Goal: Contribute content

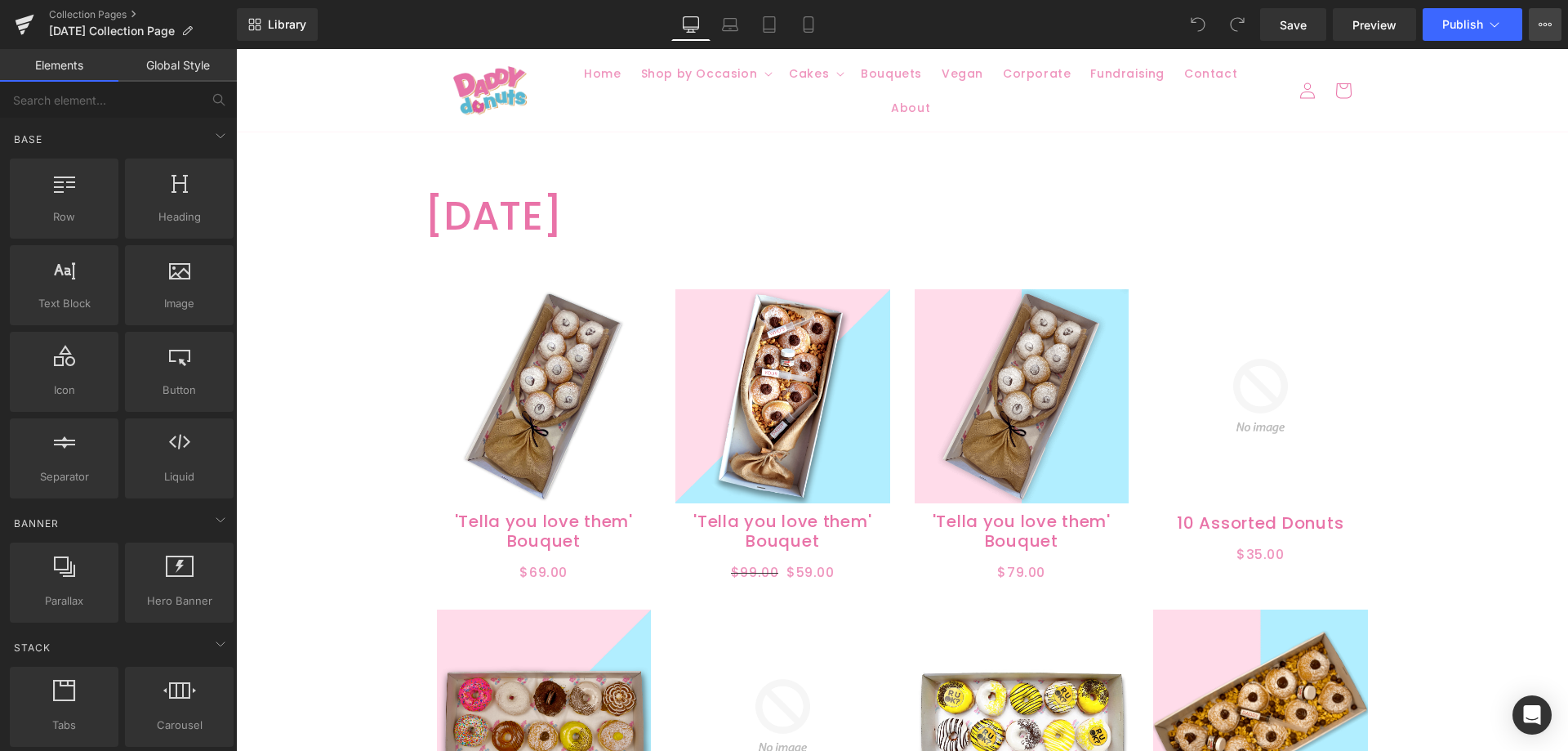
click at [1542, 21] on icon at bounding box center [1545, 24] width 13 height 13
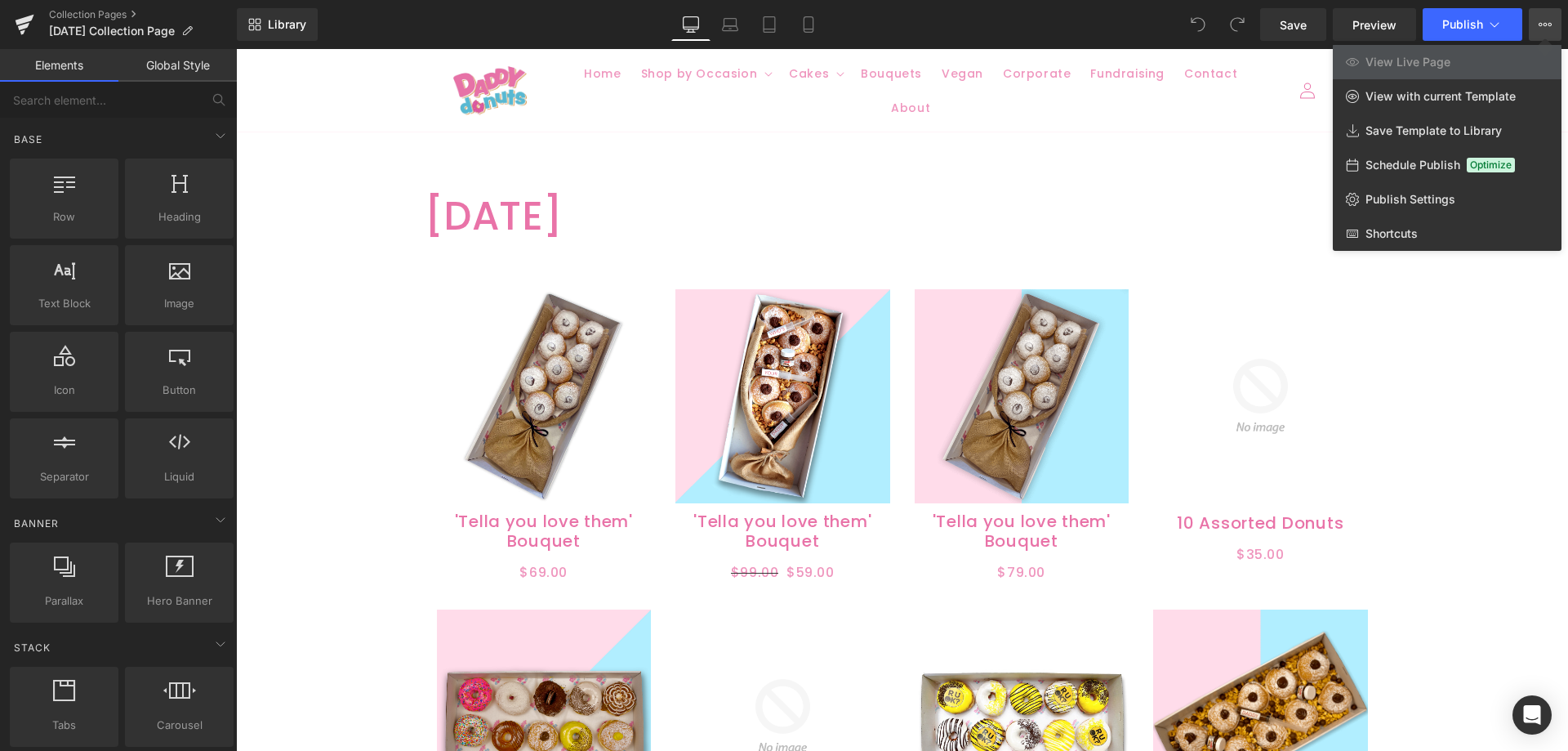
click at [449, 15] on div "Library Desktop Desktop Laptop Tablet Mobile Save Preview Publish Scheduled Vie…" at bounding box center [903, 25] width 1332 height 33
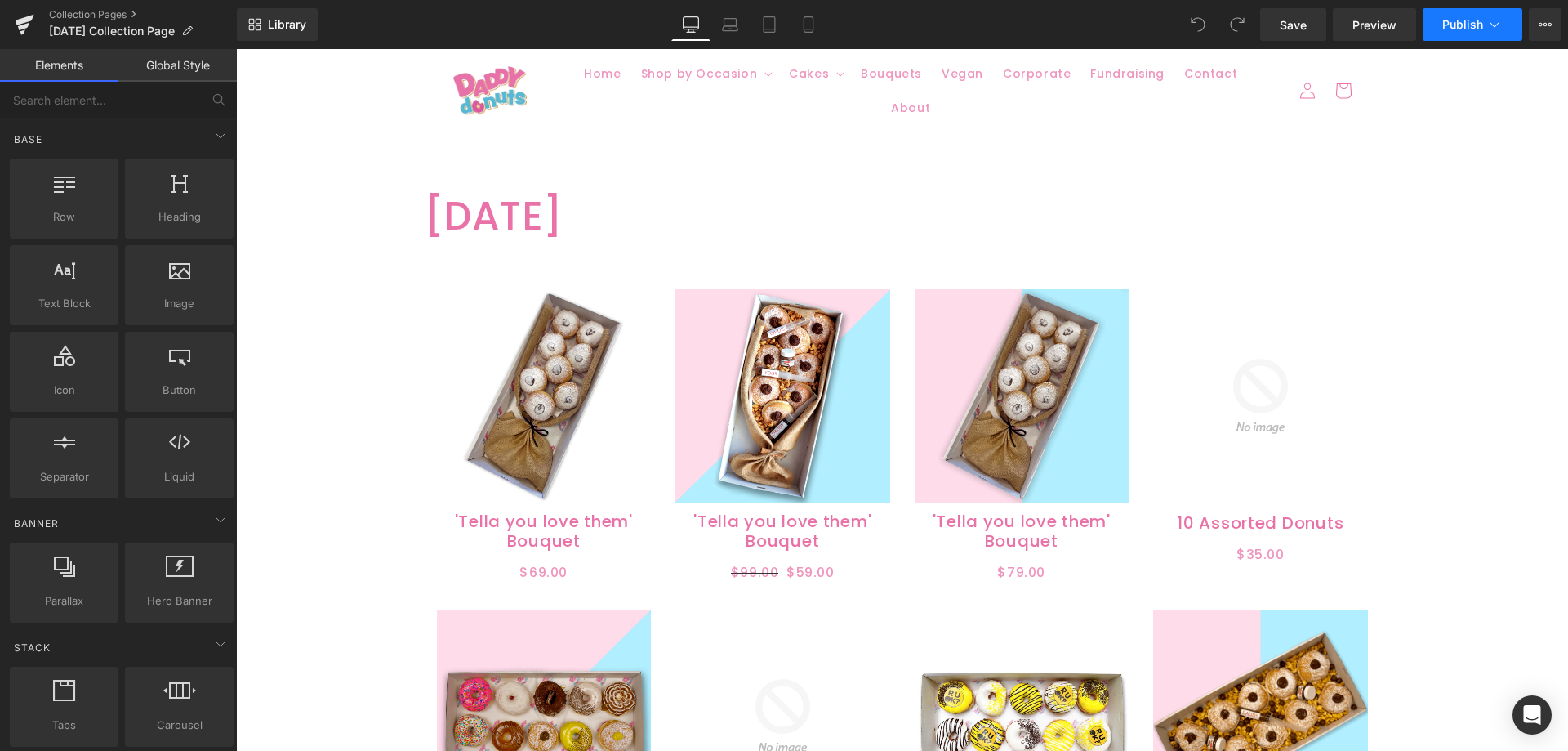
click at [1474, 27] on span "Publish" at bounding box center [1464, 24] width 41 height 13
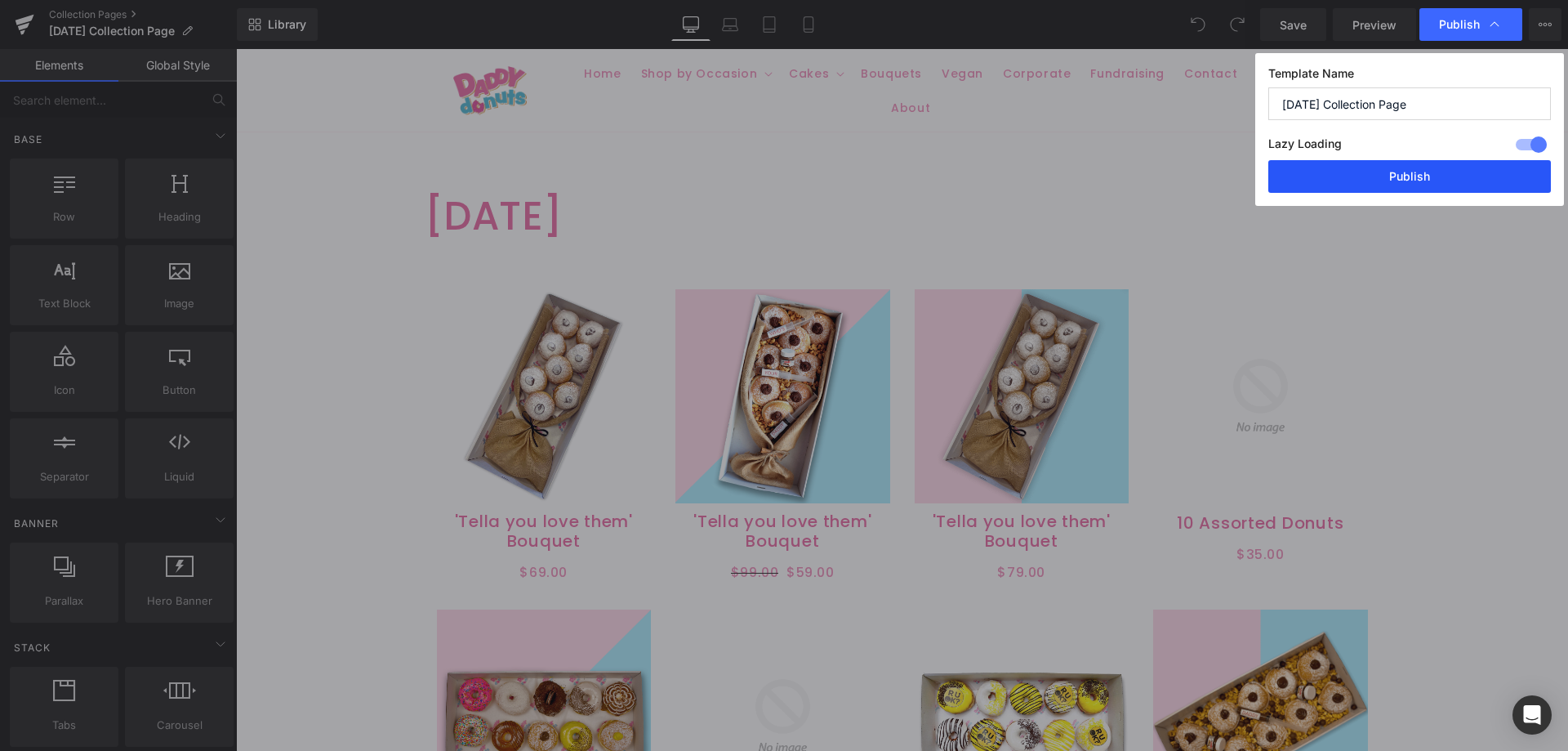
click at [1413, 171] on button "Publish" at bounding box center [1410, 176] width 283 height 33
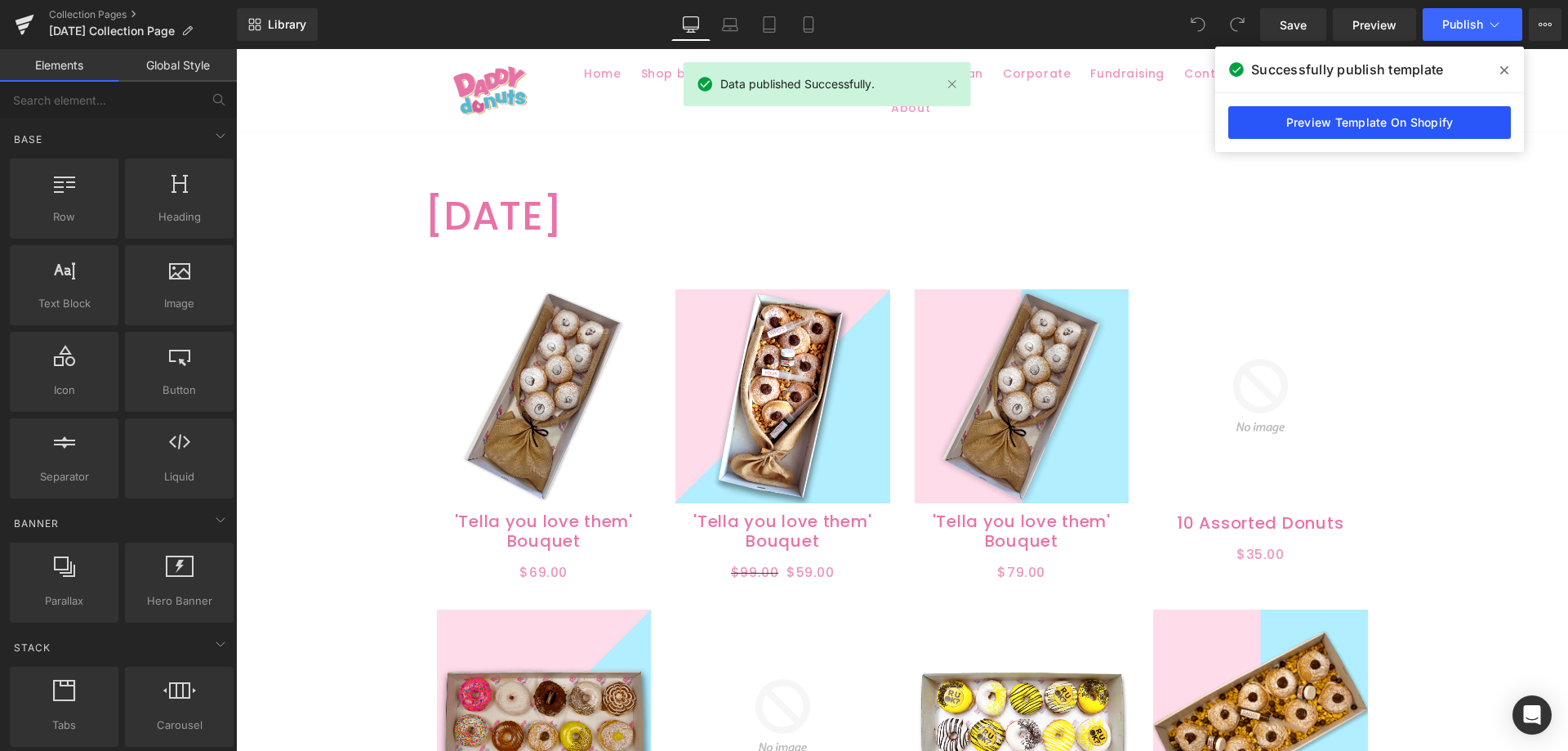
click at [1397, 125] on link "Preview Template On Shopify" at bounding box center [1370, 122] width 283 height 33
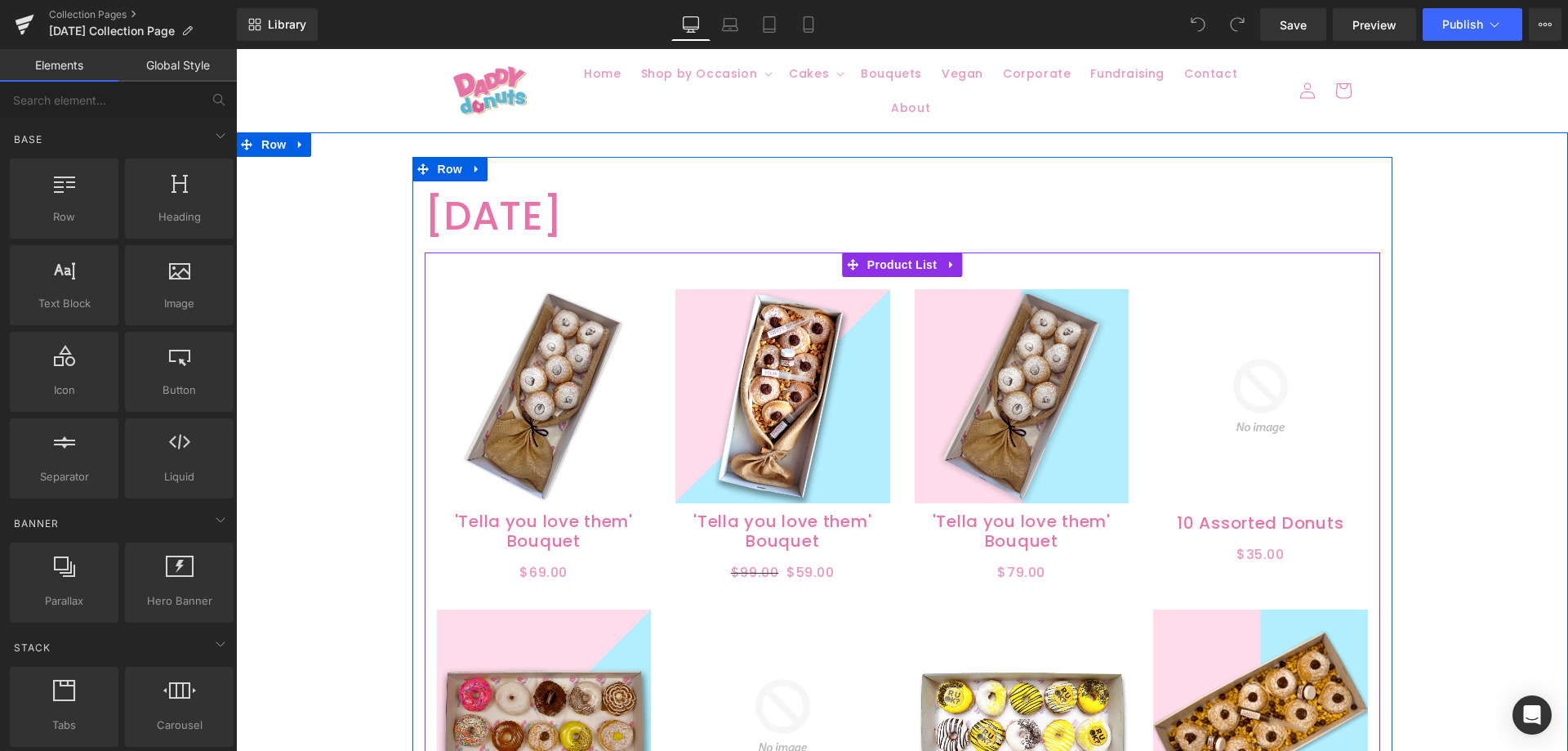
click at [903, 259] on span "Product List" at bounding box center [902, 265] width 78 height 25
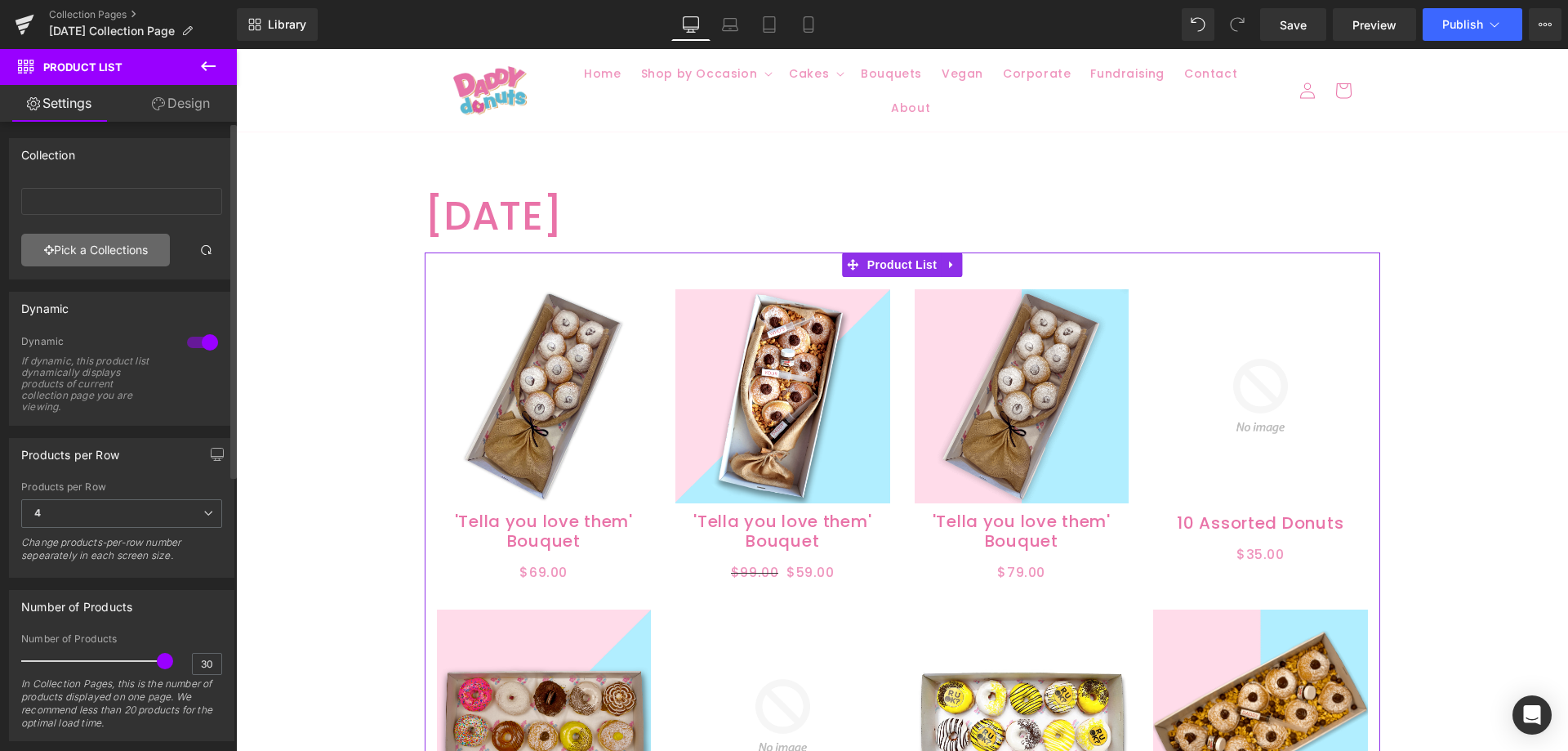
click at [90, 256] on link "Pick a Collections" at bounding box center [96, 250] width 149 height 33
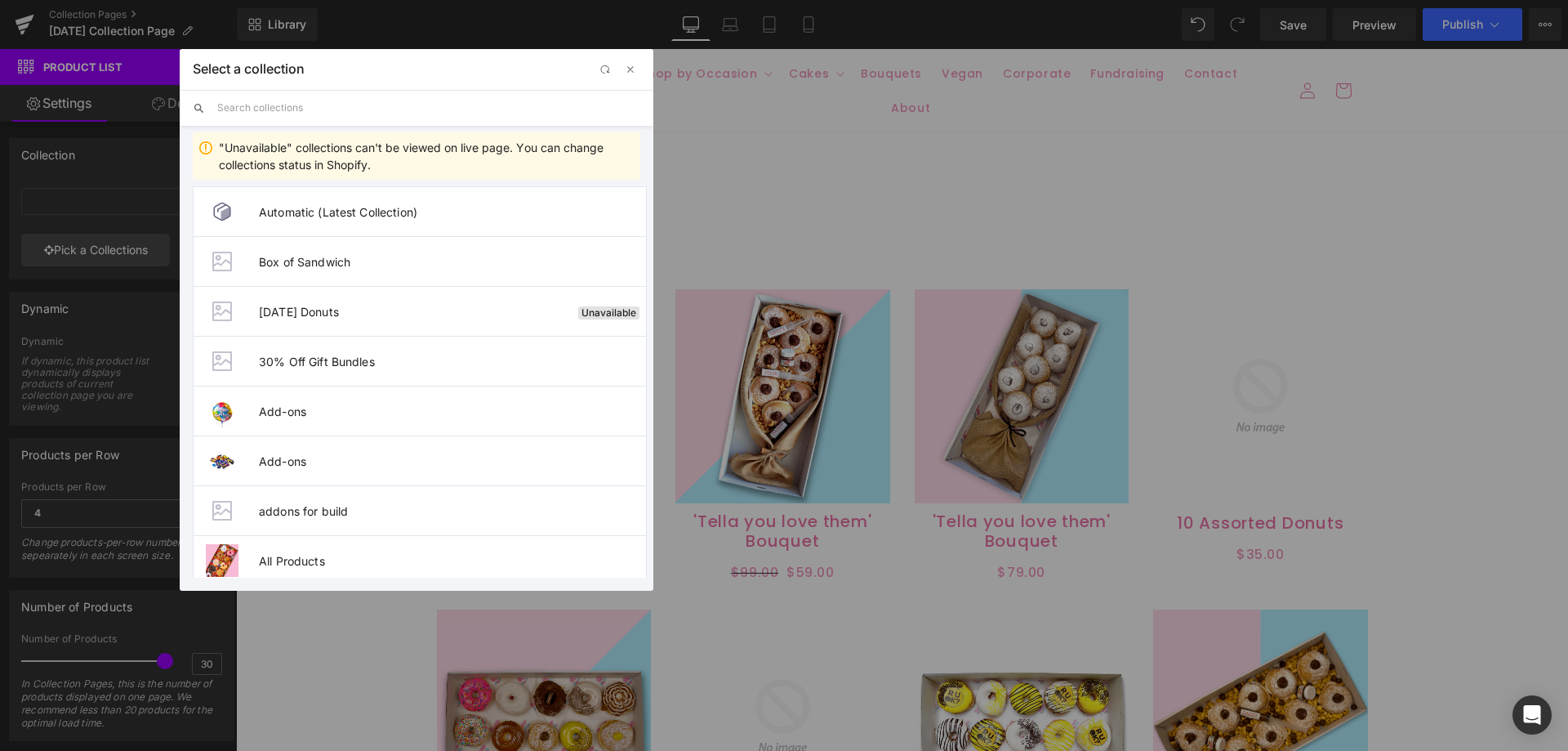
click at [286, 115] on input "text" at bounding box center [429, 108] width 423 height 36
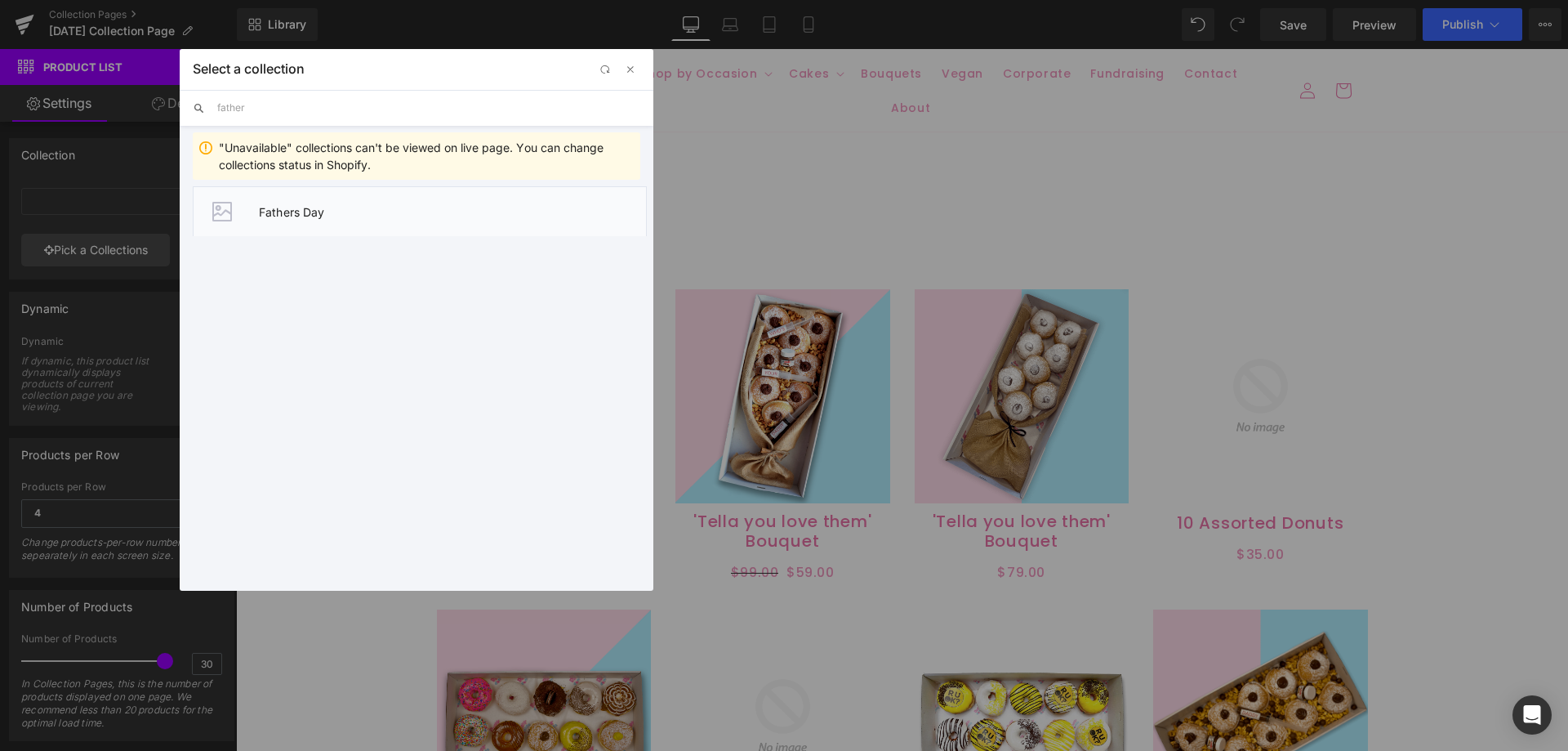
type input "father"
click at [296, 216] on span "Fathers Day" at bounding box center [452, 212] width 387 height 14
type input "Fathers Day"
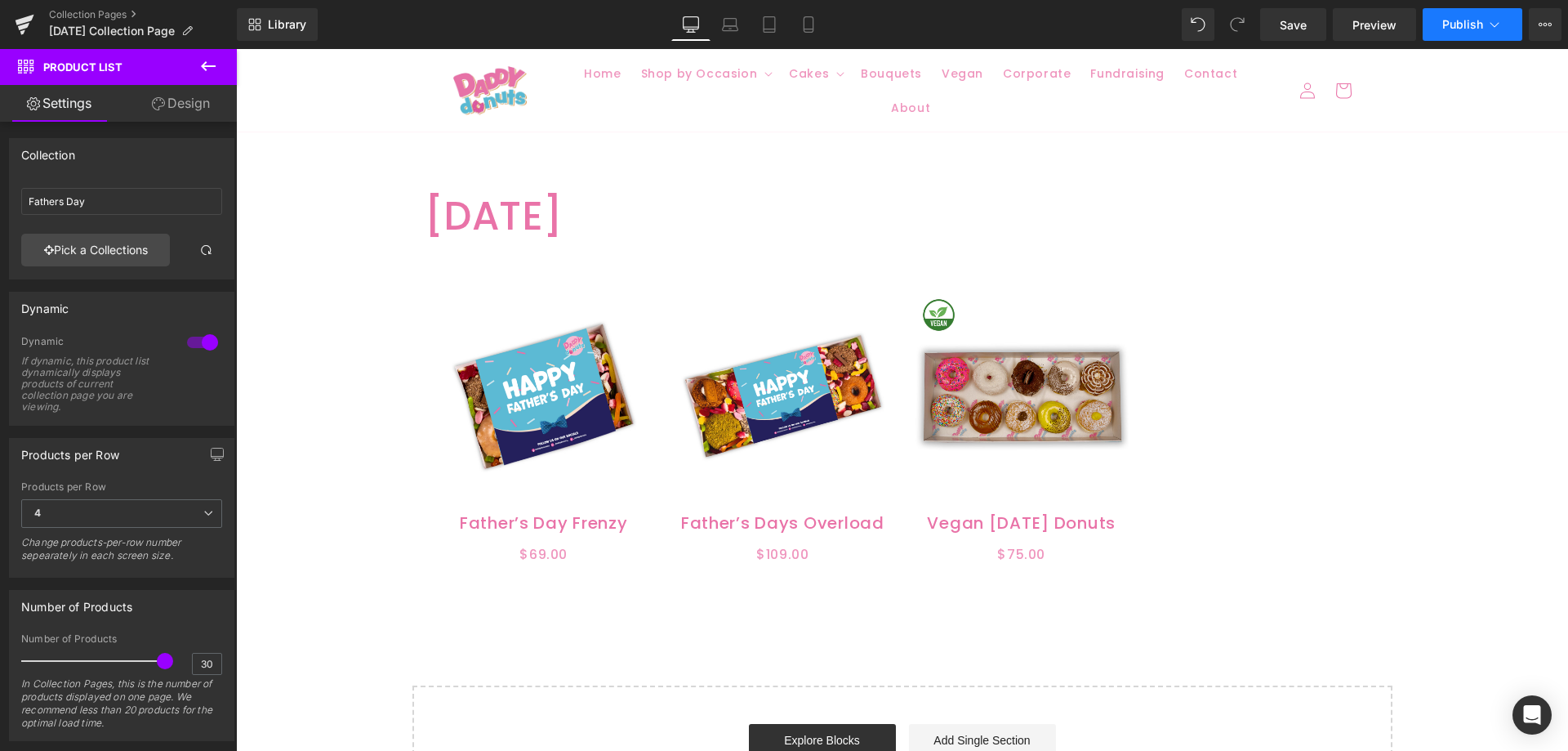
click at [1469, 29] on span "Publish" at bounding box center [1464, 24] width 41 height 13
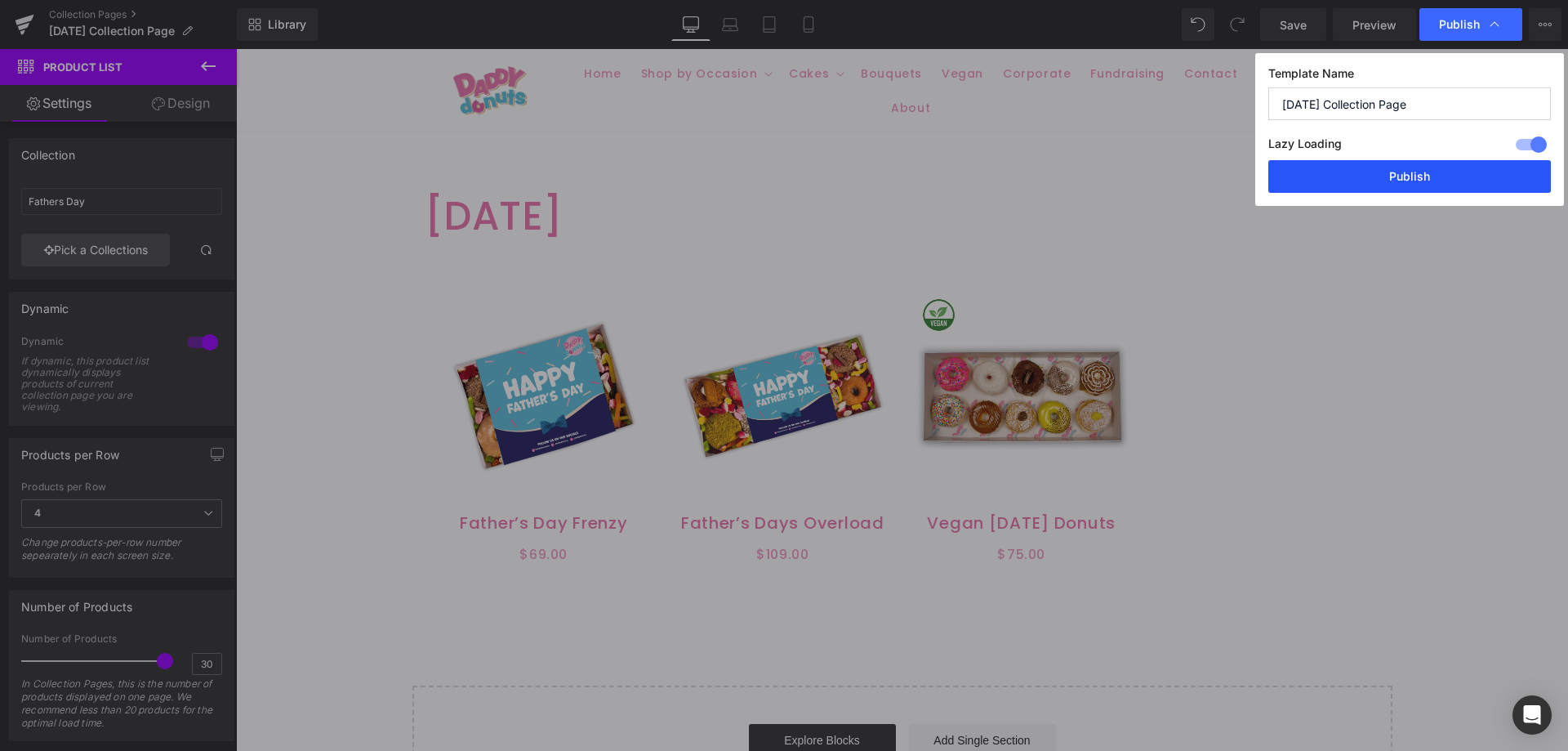
click at [1392, 175] on button "Publish" at bounding box center [1410, 176] width 283 height 33
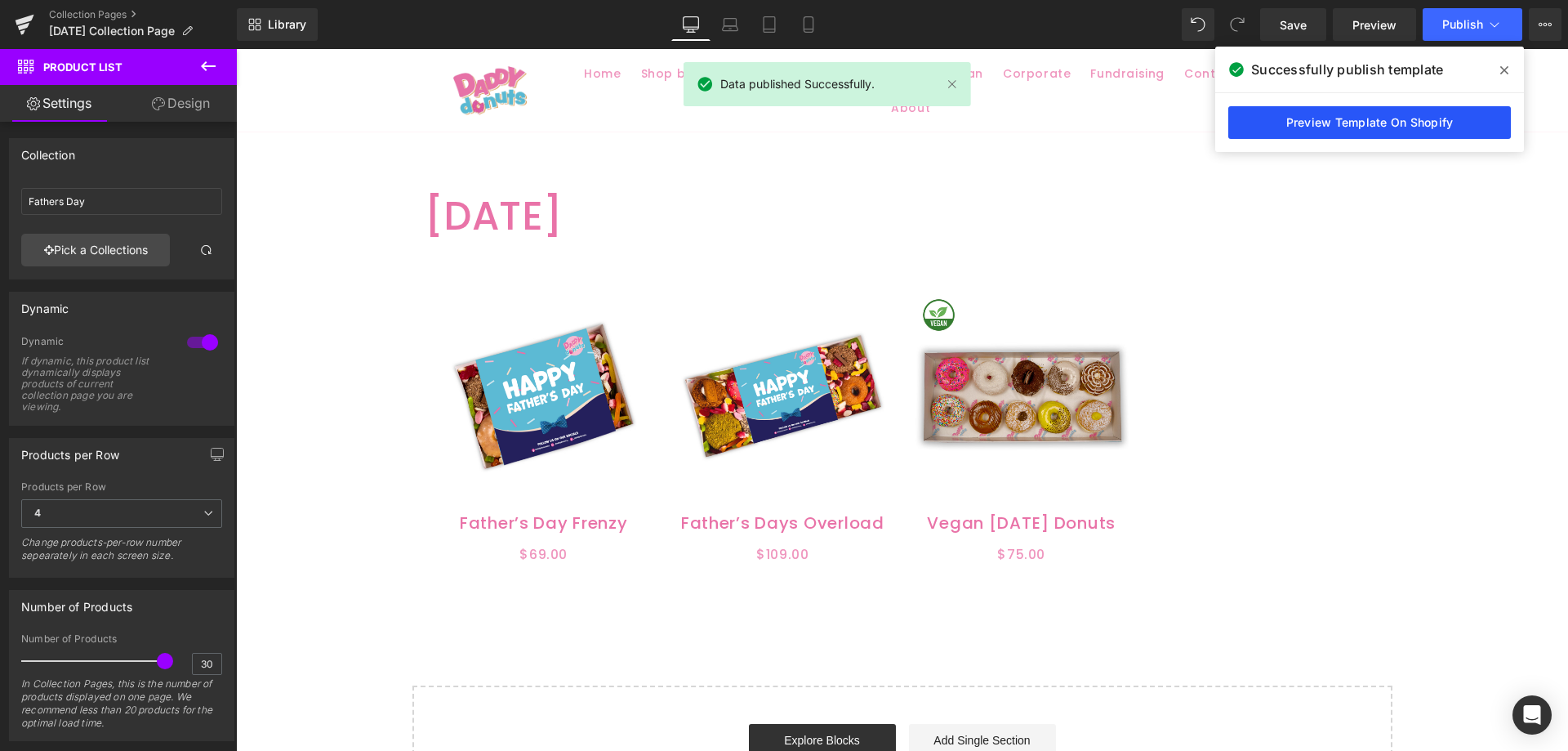
click at [1346, 133] on link "Preview Template On Shopify" at bounding box center [1370, 122] width 283 height 33
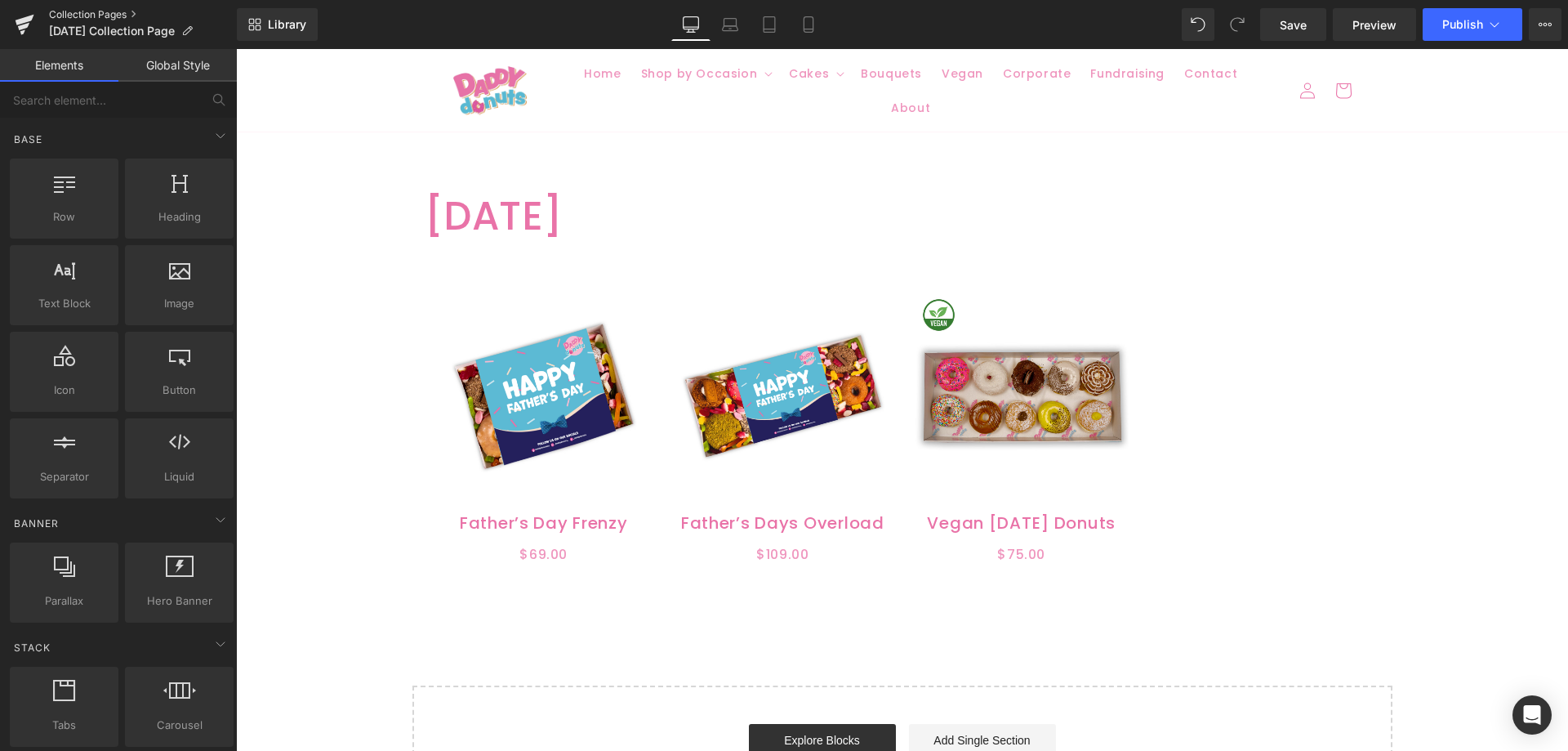
click at [84, 9] on link "Collection Pages" at bounding box center [142, 15] width 188 height 13
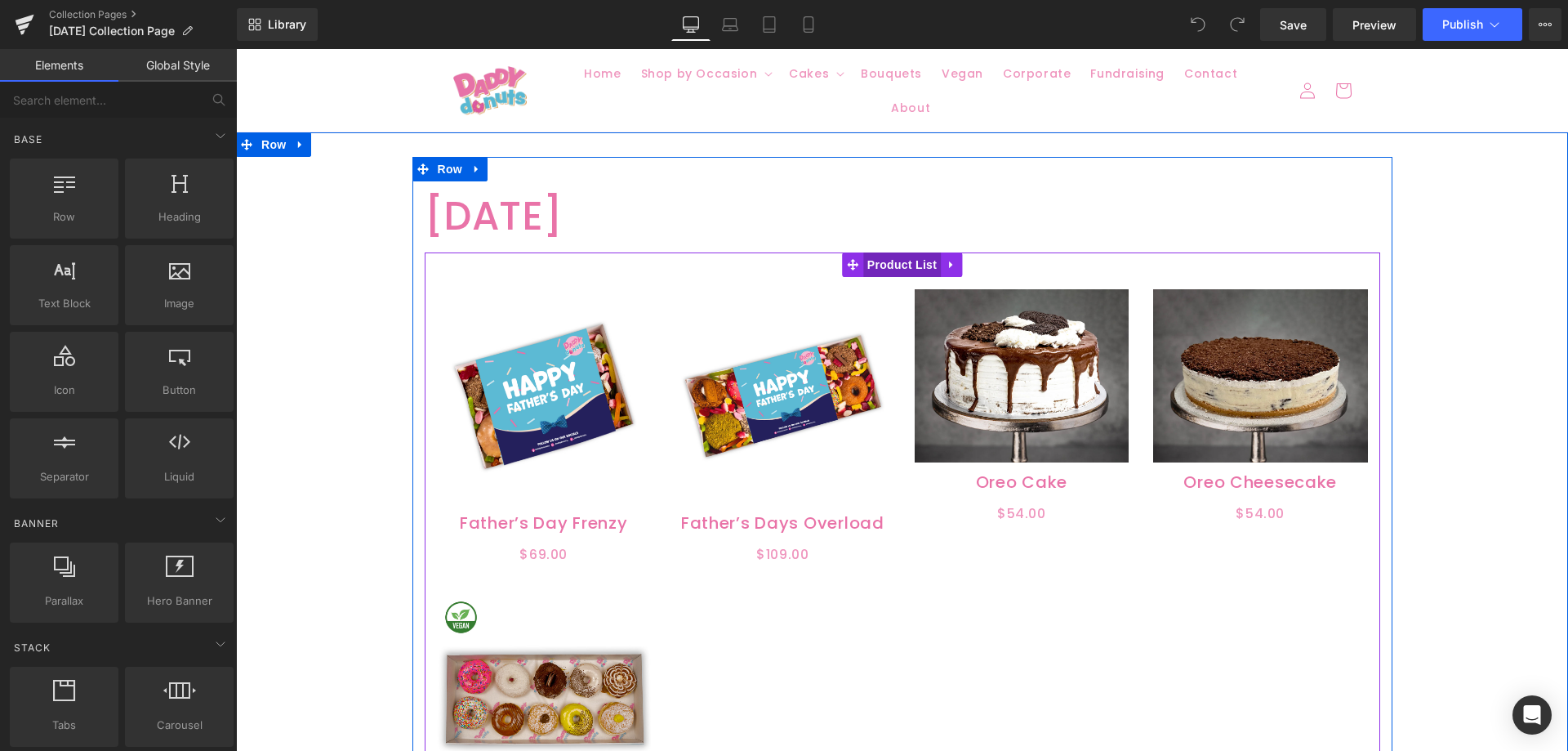
click at [905, 259] on span "Product List" at bounding box center [902, 265] width 78 height 25
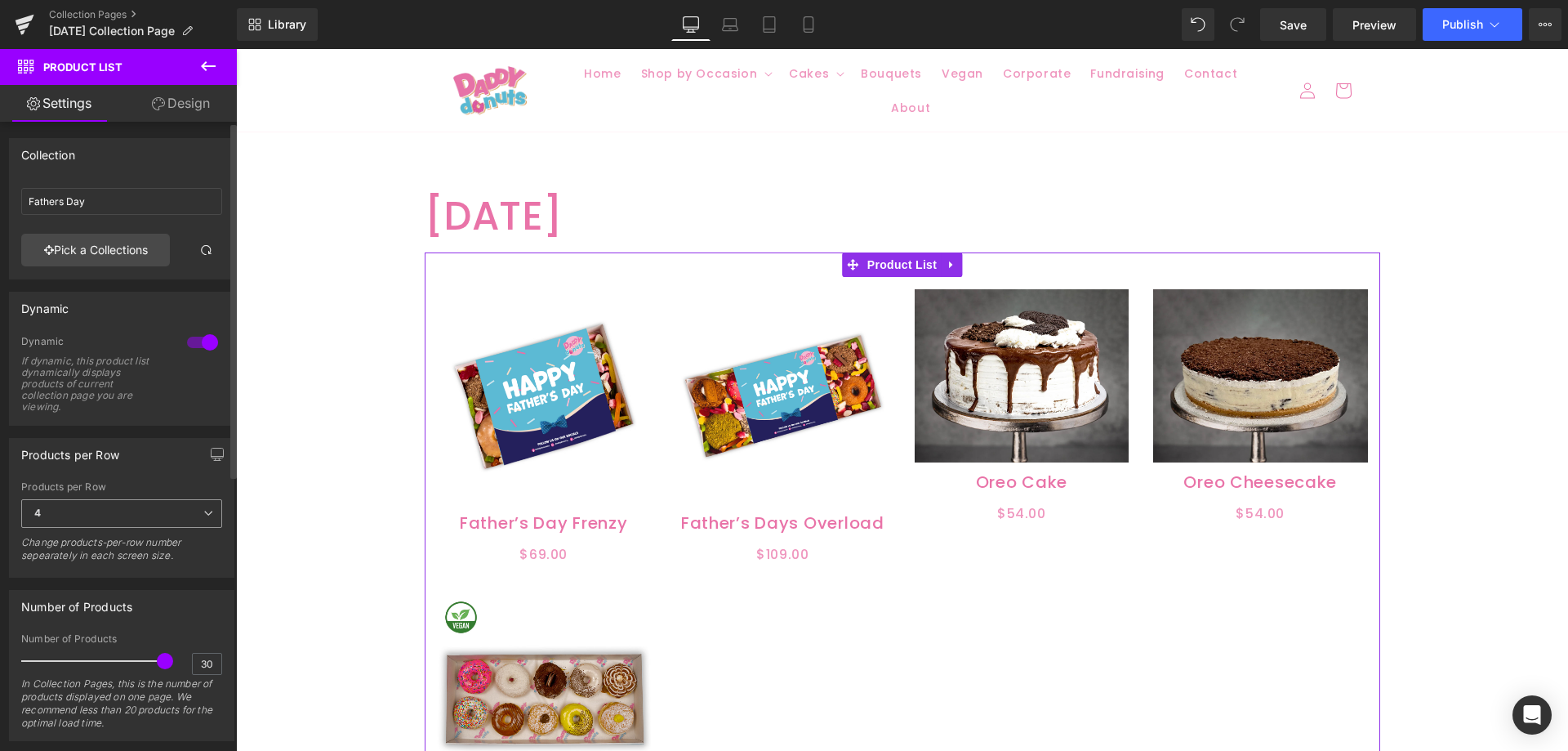
scroll to position [164, 0]
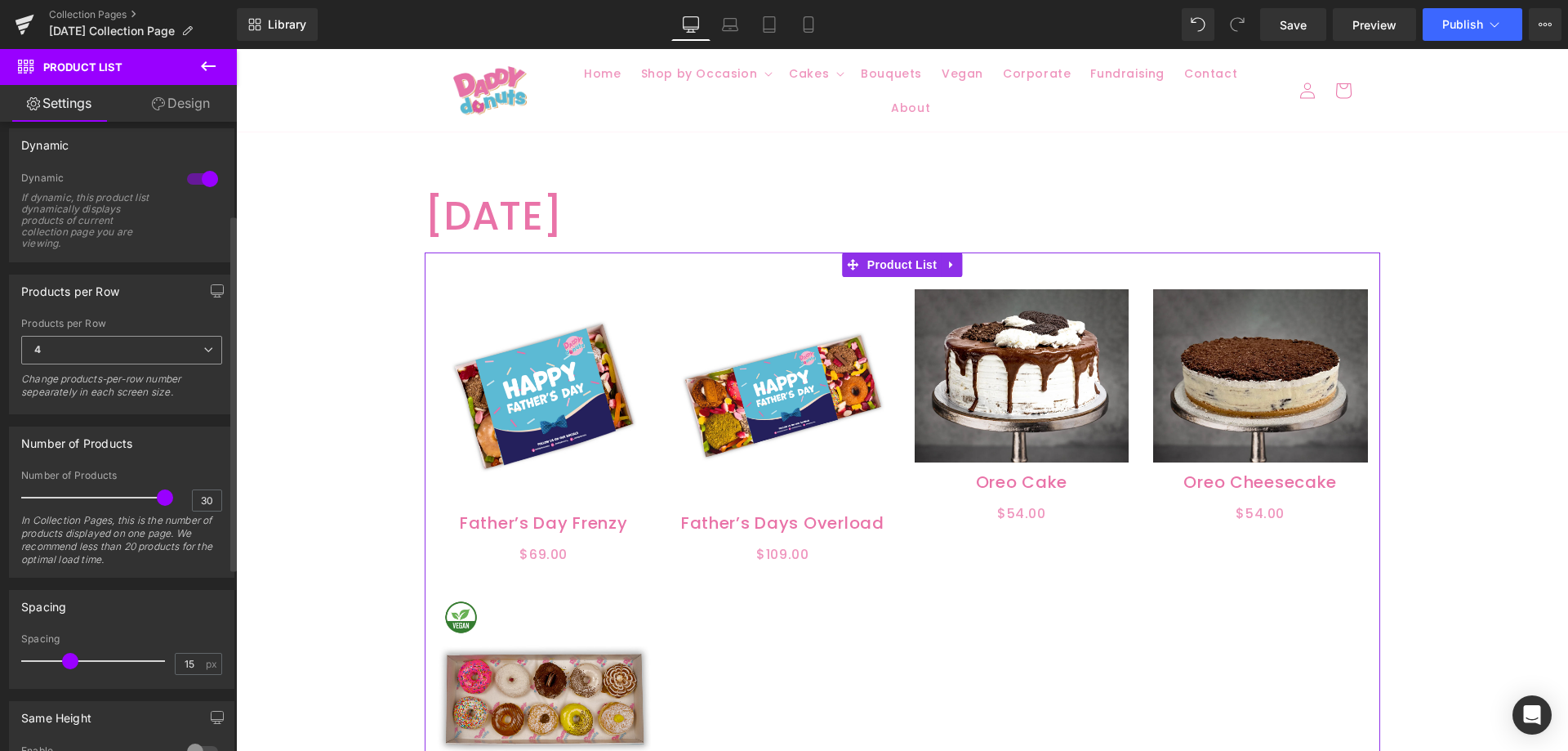
click at [101, 356] on span "4" at bounding box center [122, 349] width 201 height 28
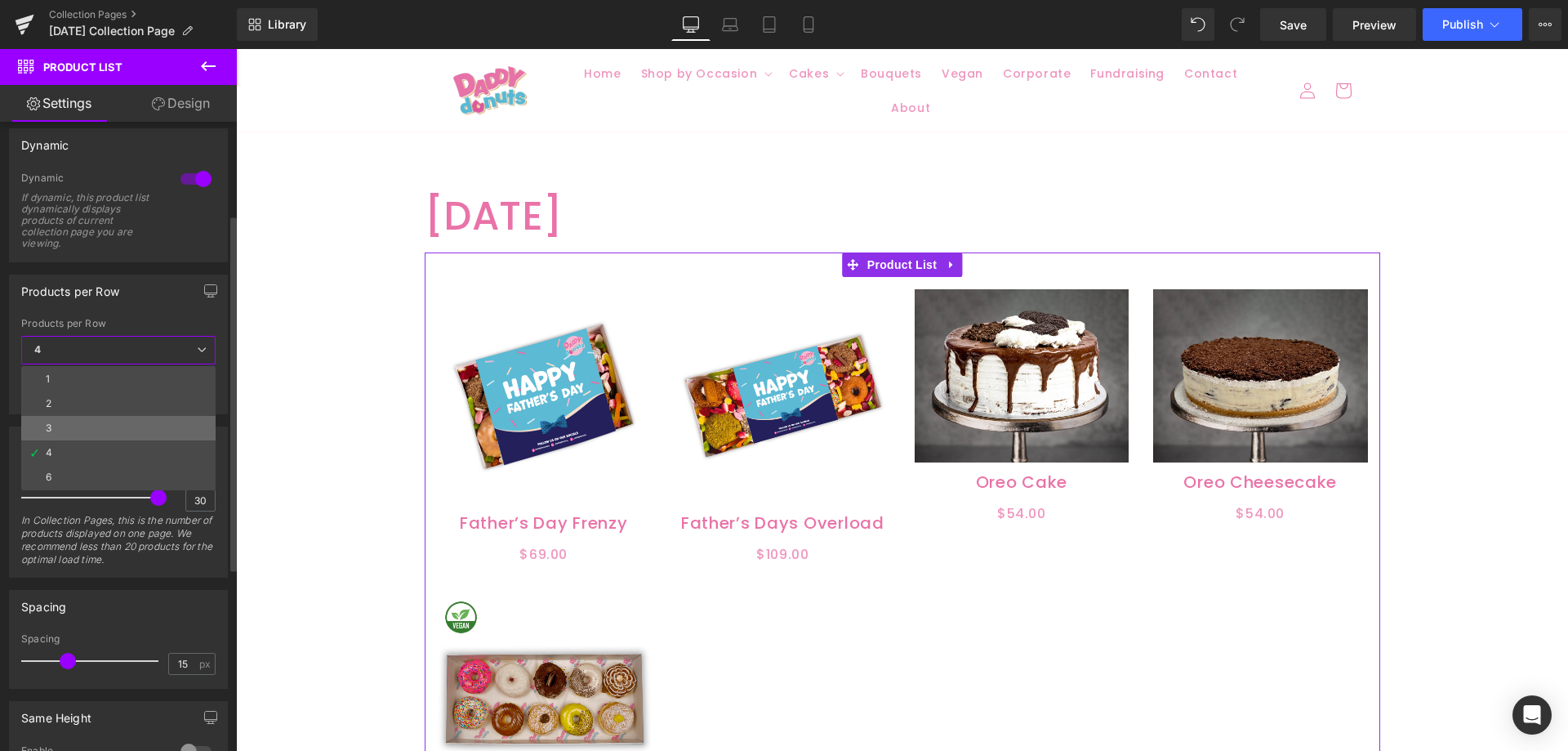
click at [97, 426] on li "3" at bounding box center [118, 428] width 194 height 25
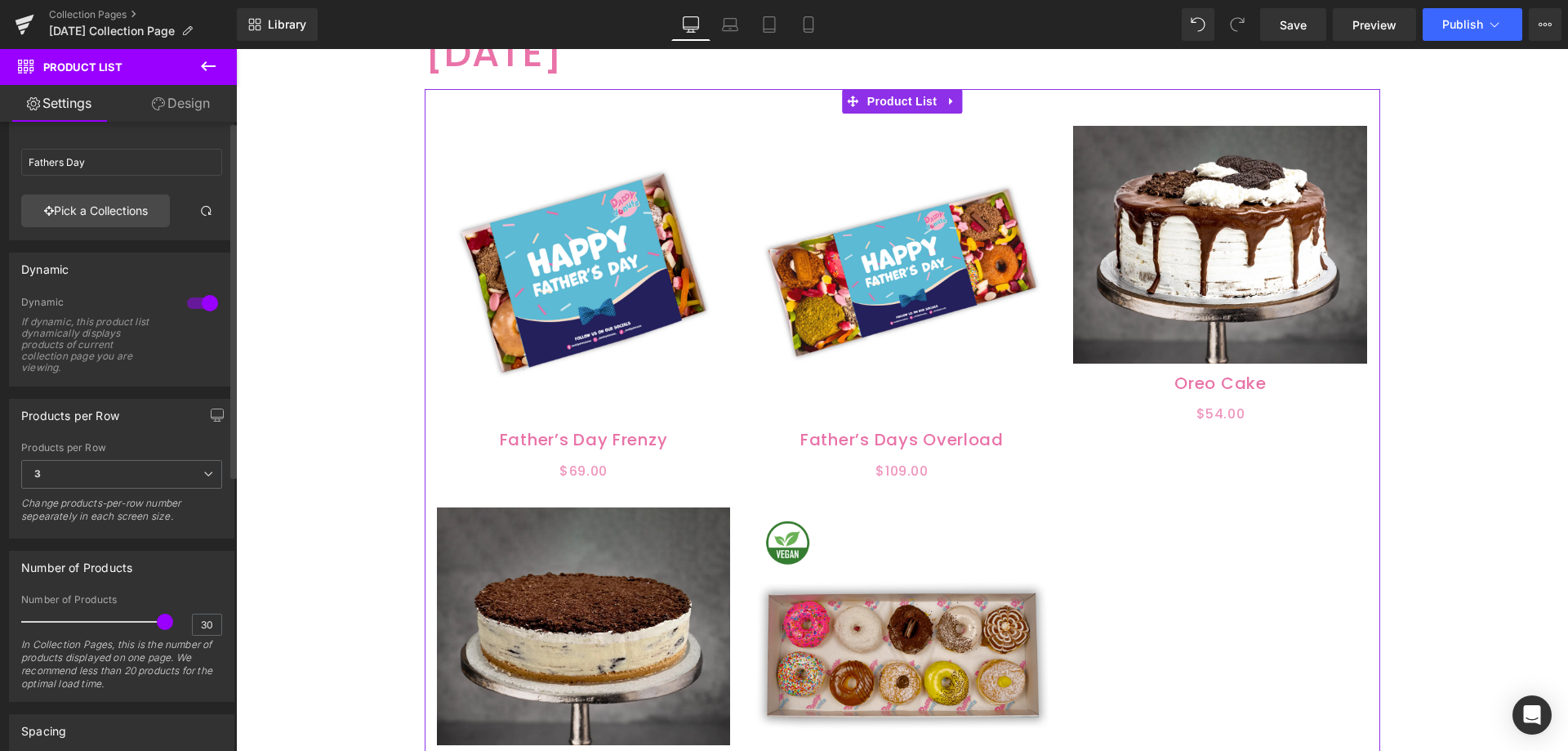
scroll to position [0, 0]
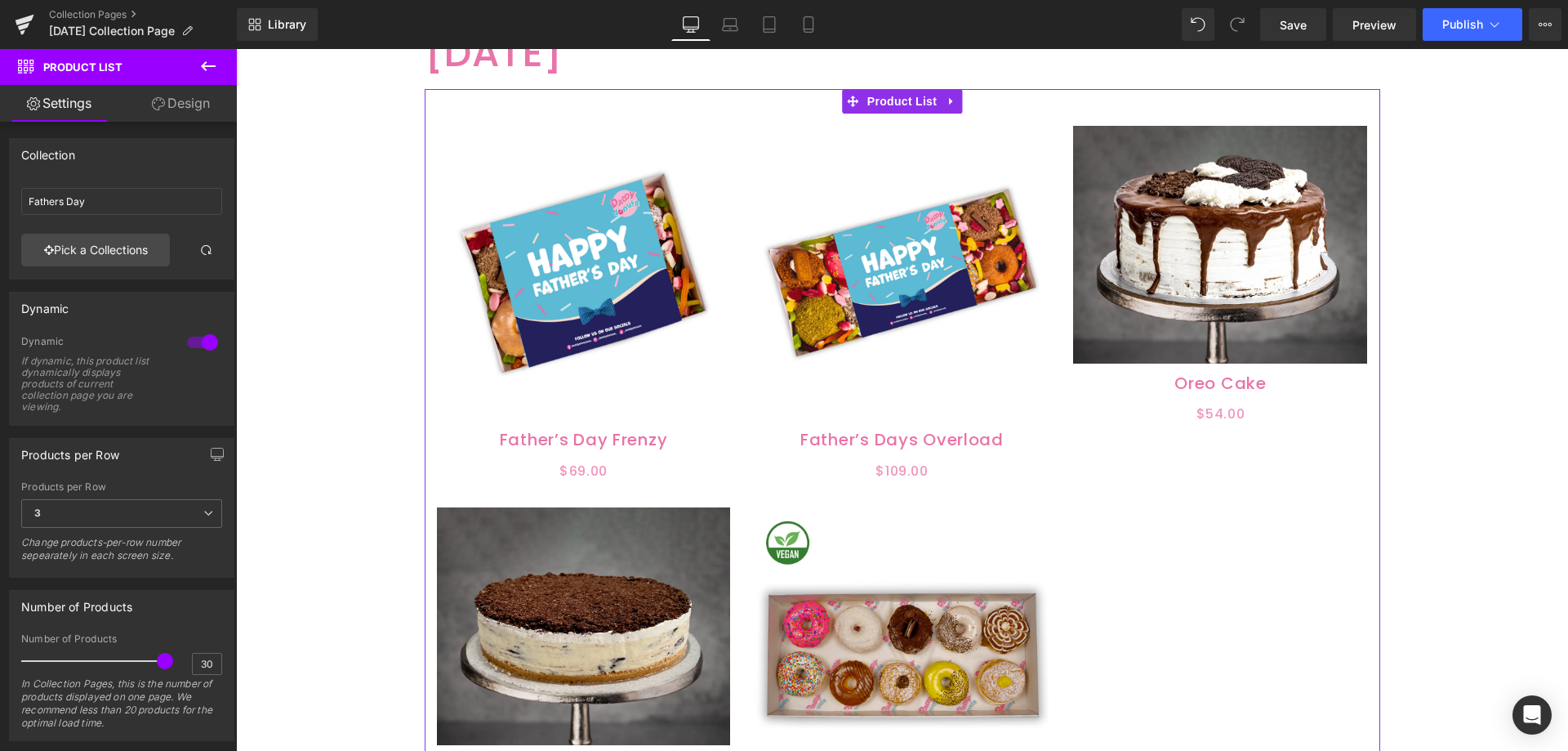
click at [161, 110] on link "Design" at bounding box center [181, 103] width 118 height 37
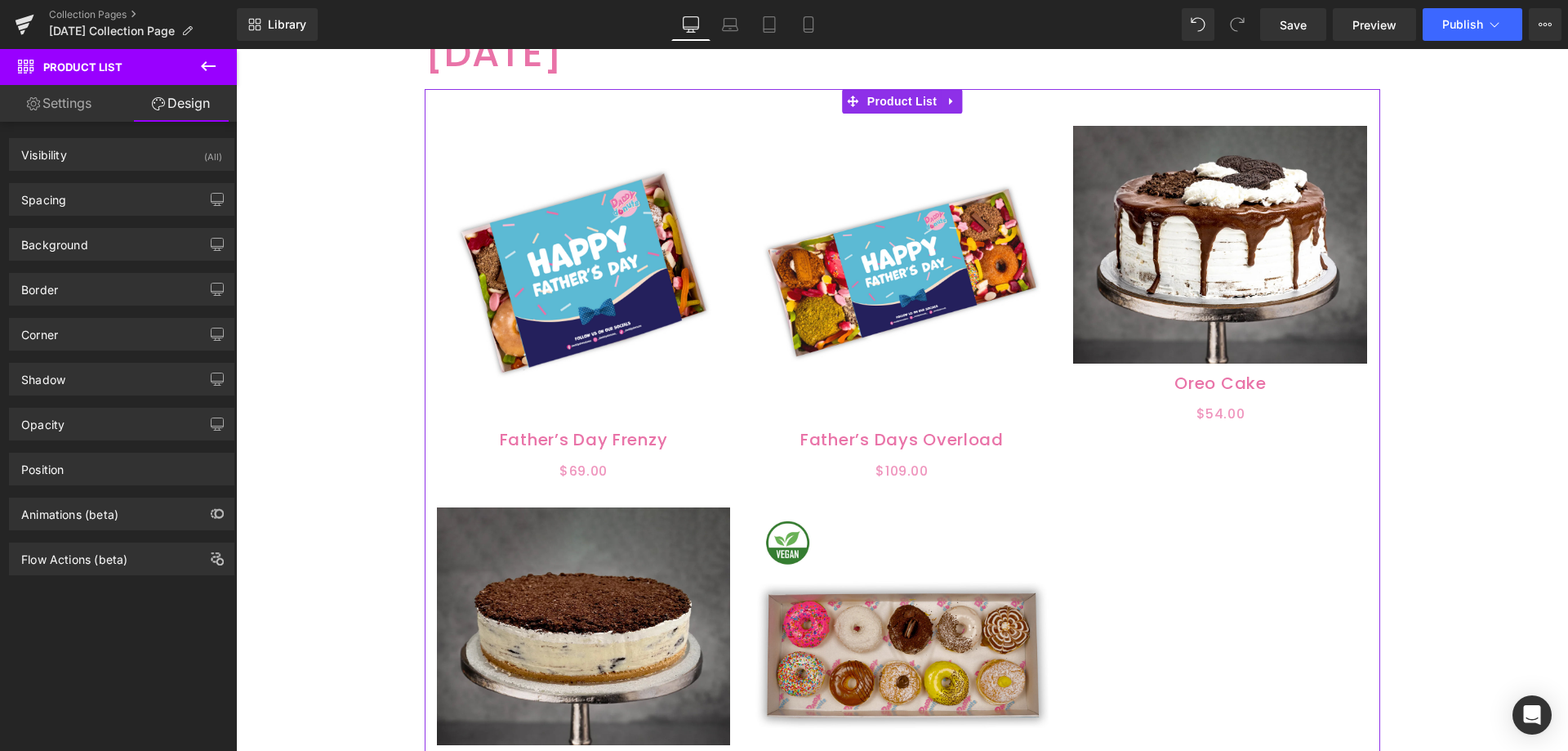
click at [67, 104] on link "Settings" at bounding box center [59, 103] width 118 height 37
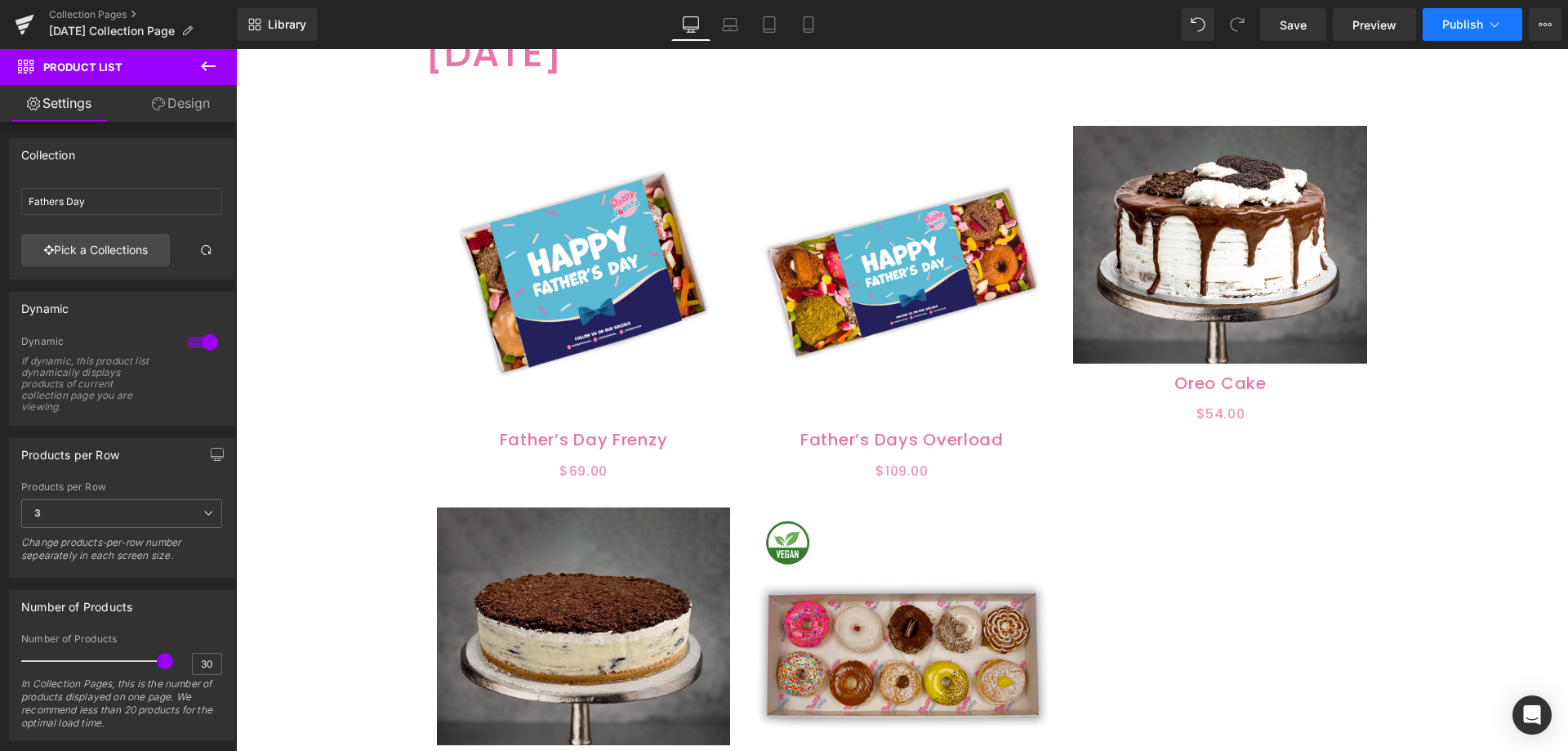
click at [1457, 21] on span "Publish" at bounding box center [1464, 24] width 41 height 13
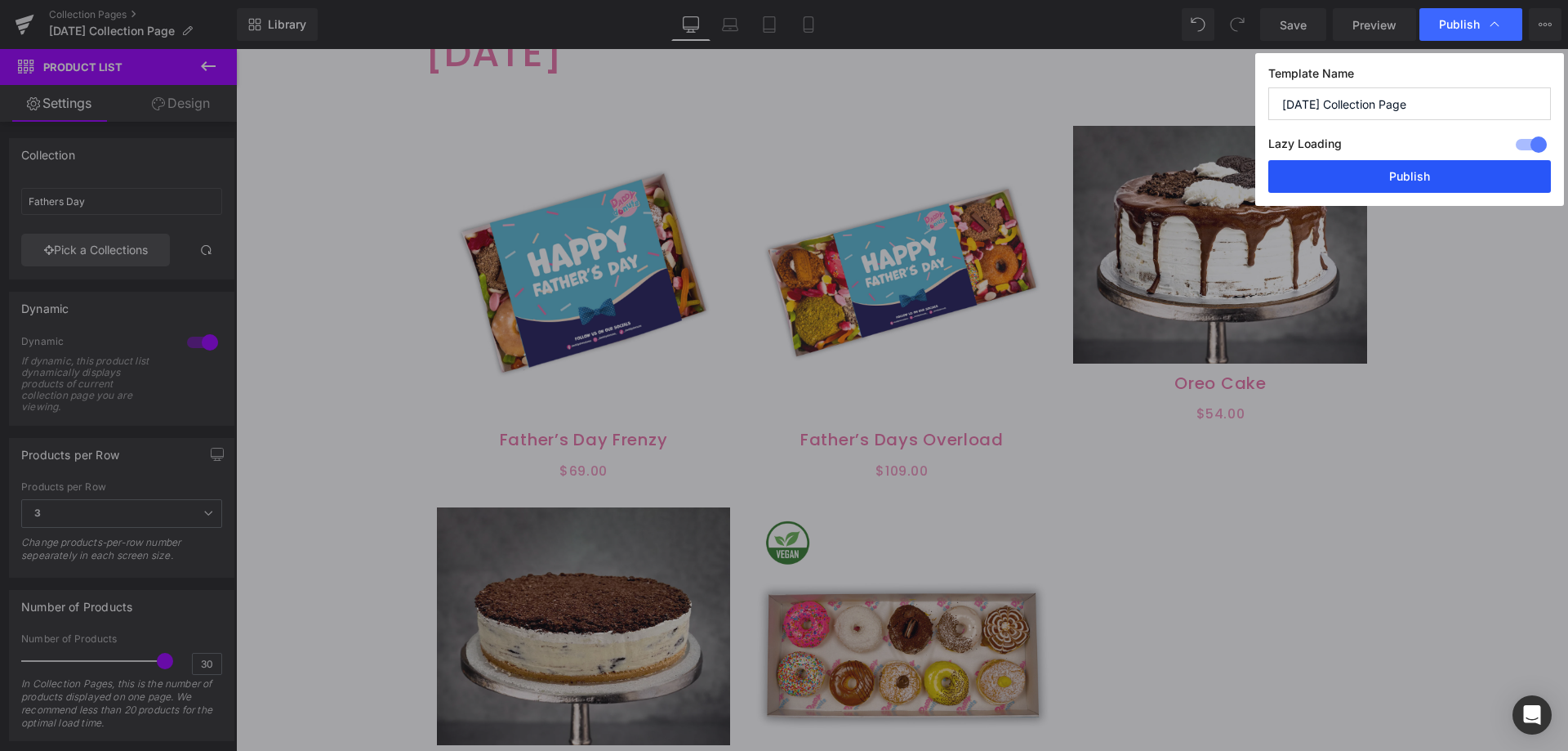
click at [1368, 170] on button "Publish" at bounding box center [1410, 176] width 283 height 33
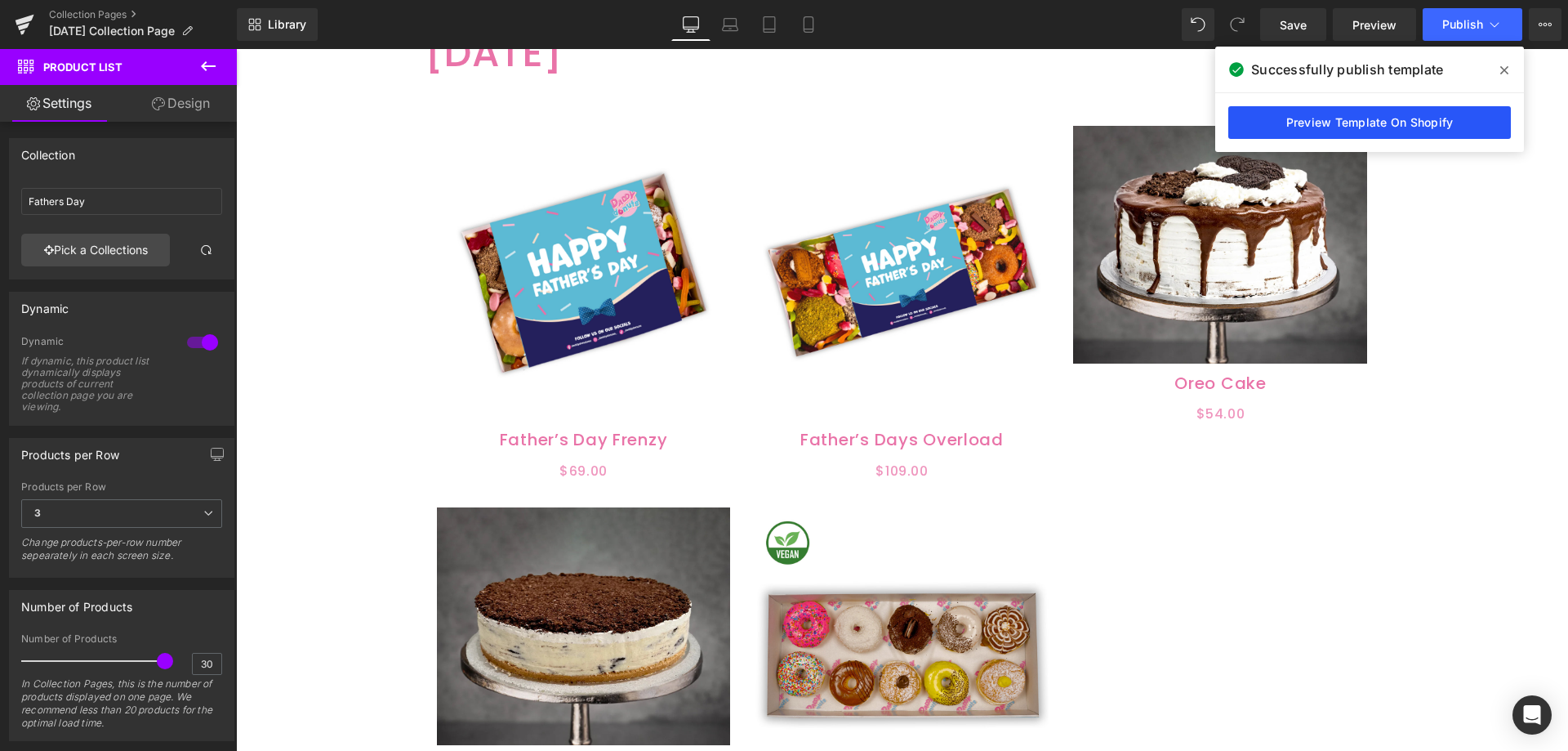
click at [1367, 124] on link "Preview Template On Shopify" at bounding box center [1370, 122] width 283 height 33
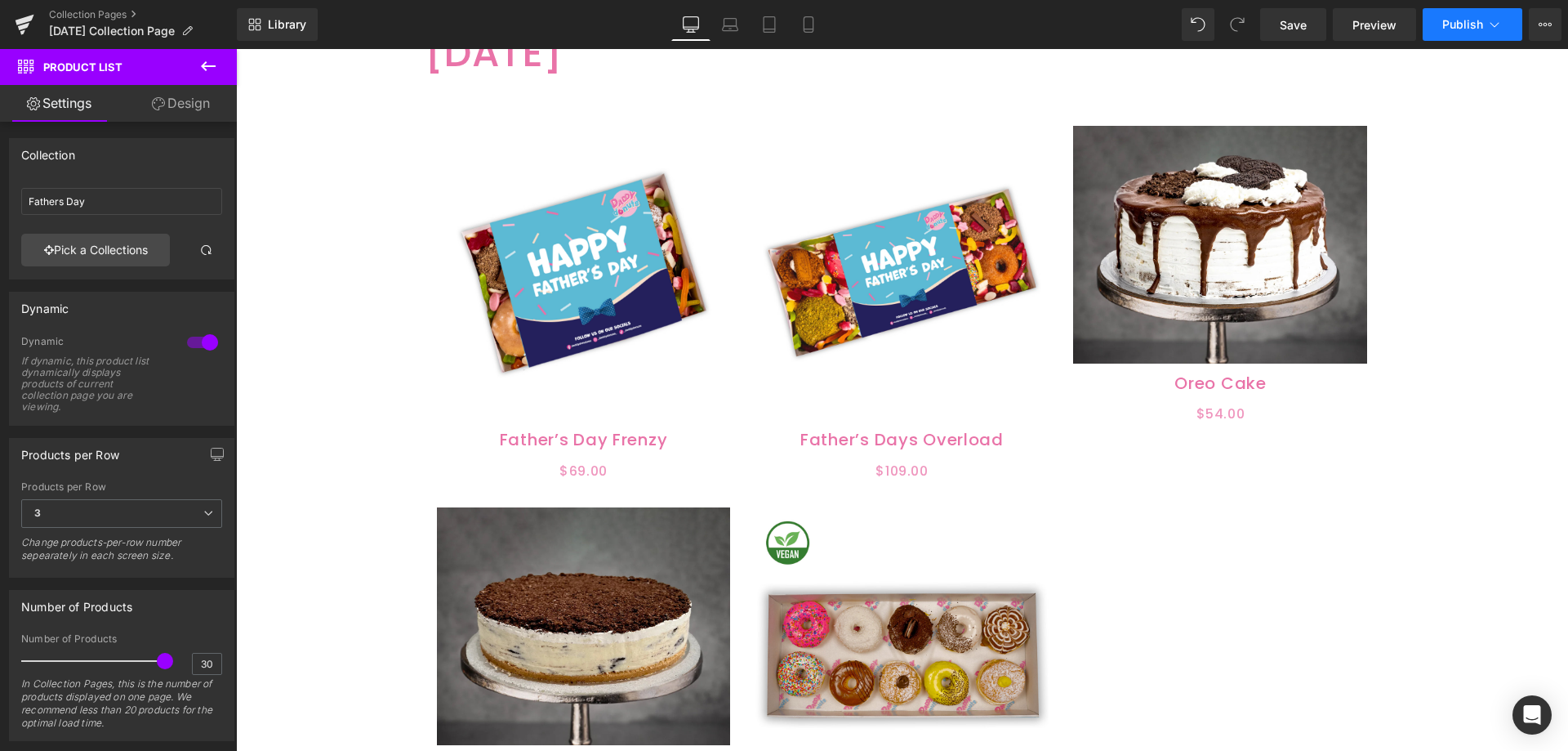
click at [1483, 28] on button "Publish" at bounding box center [1473, 25] width 99 height 33
